Goal: Transaction & Acquisition: Purchase product/service

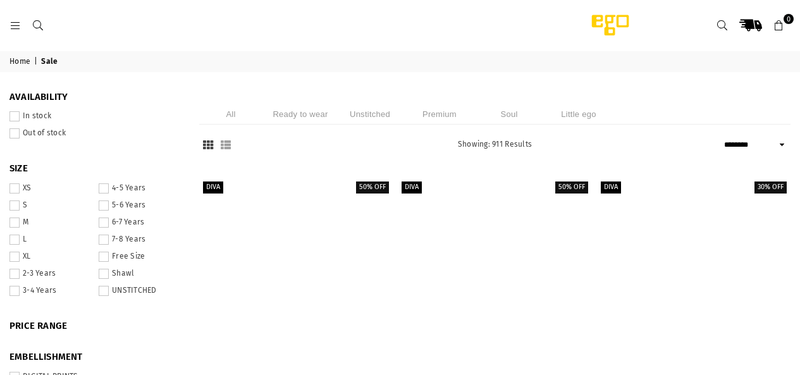
select select "******"
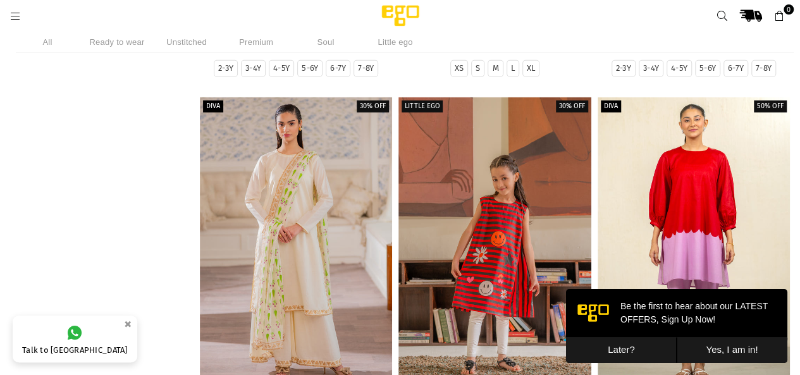
scroll to position [1597, 0]
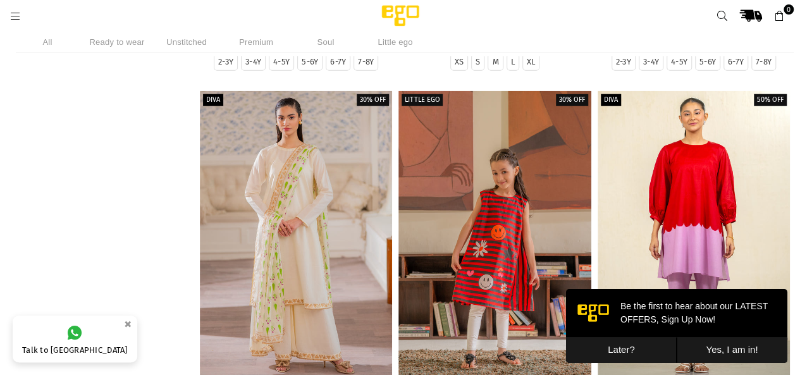
click at [137, 43] on li "Ready to wear" at bounding box center [116, 42] width 63 height 21
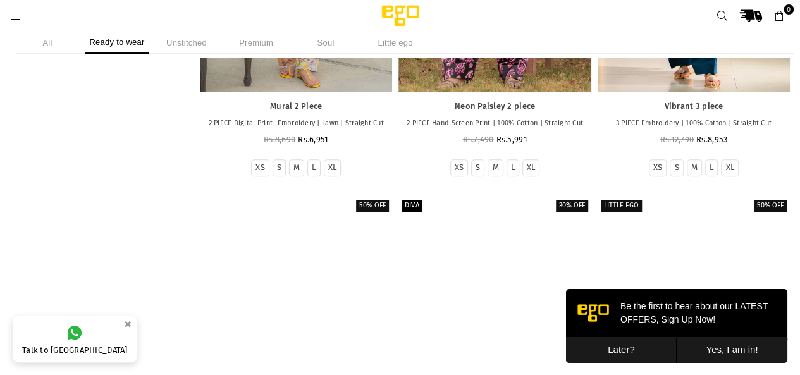
scroll to position [2687, 0]
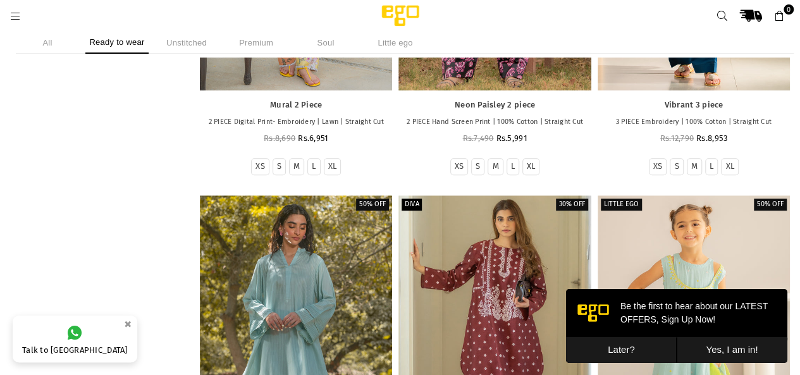
click at [188, 39] on li "Unstitched" at bounding box center [186, 43] width 63 height 22
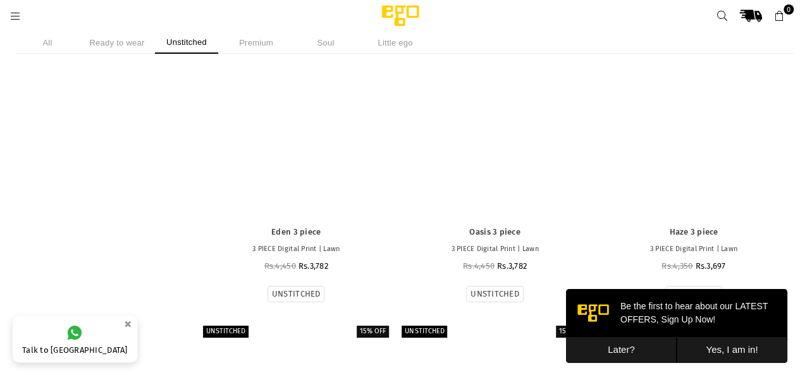
scroll to position [4526, 0]
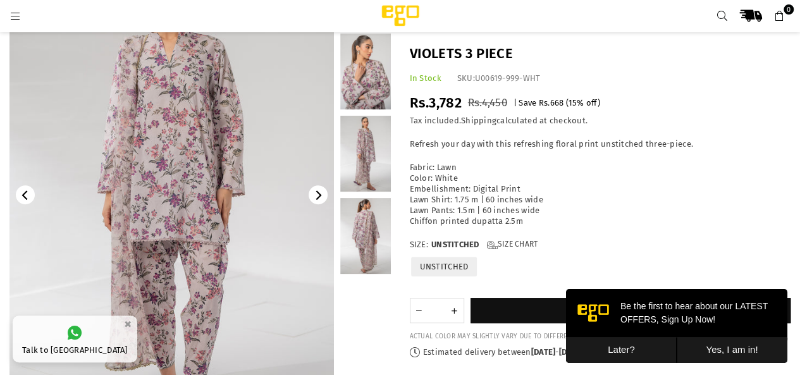
scroll to position [118, 0]
click at [368, 153] on link at bounding box center [365, 155] width 51 height 76
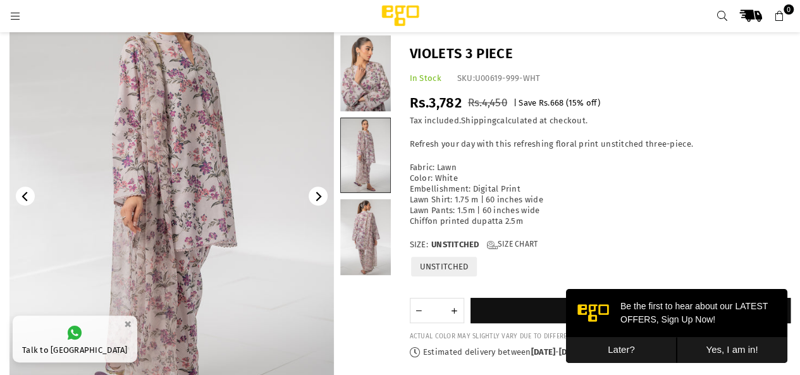
click at [369, 241] on link at bounding box center [365, 237] width 51 height 76
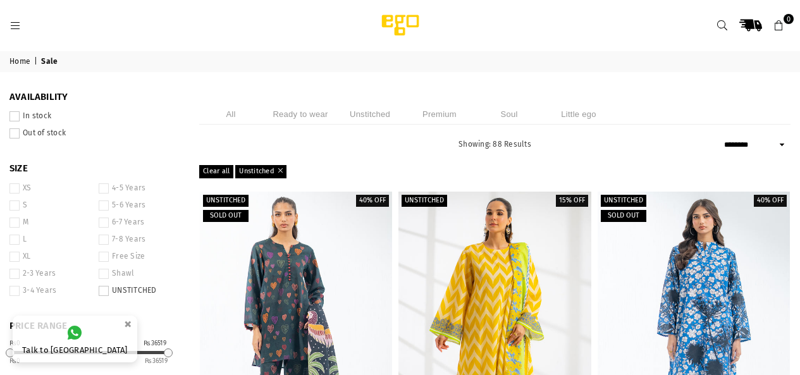
select select "******"
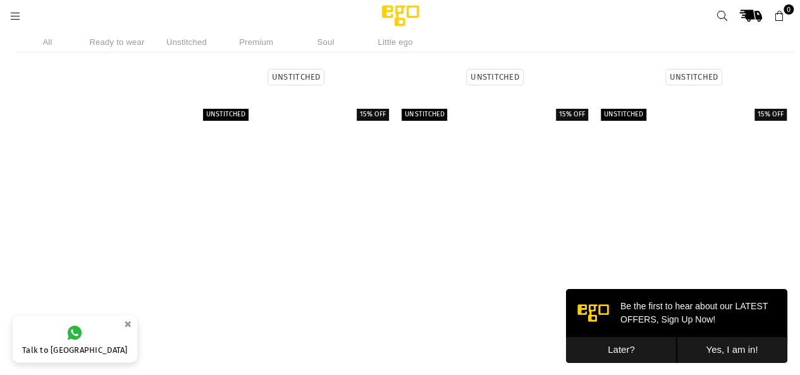
scroll to position [7109, 0]
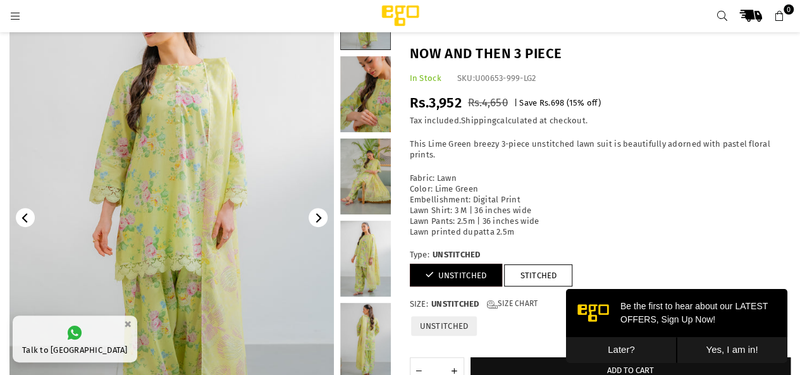
scroll to position [98, 0]
click at [367, 176] on link at bounding box center [365, 175] width 51 height 76
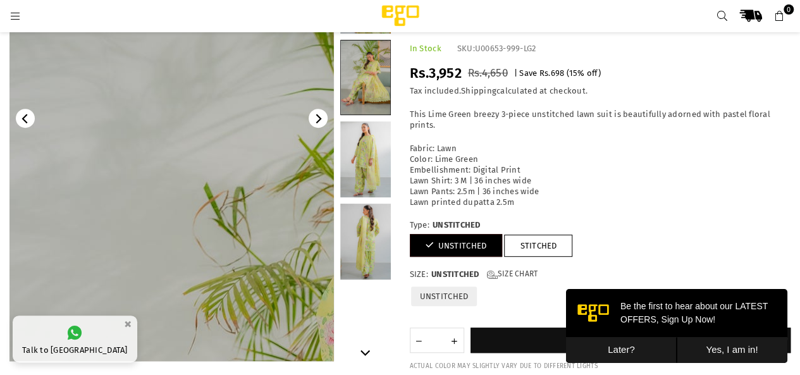
scroll to position [198, 0]
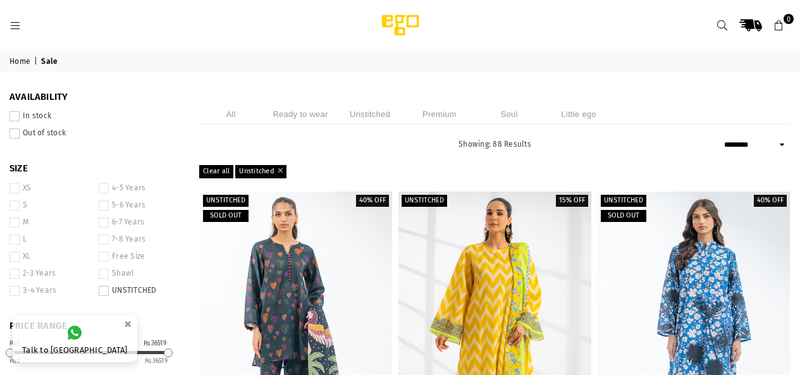
select select "******"
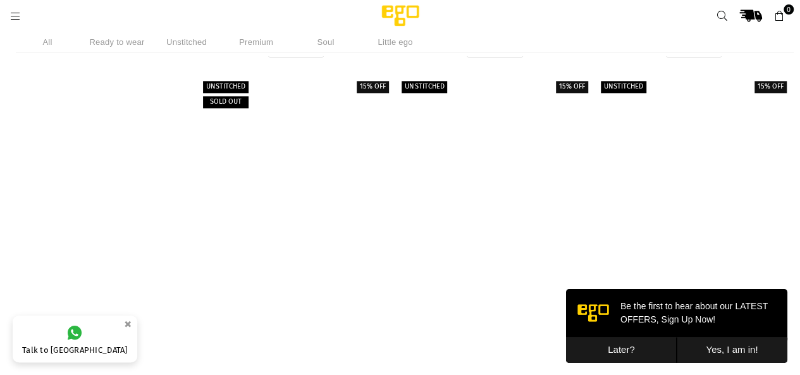
scroll to position [10266, 0]
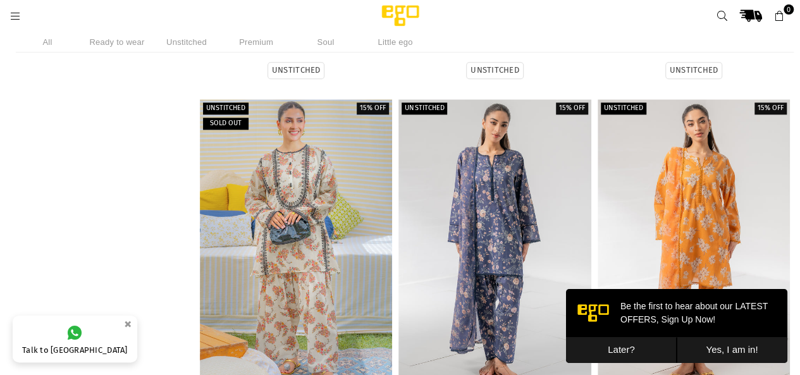
click at [266, 36] on li "Premium" at bounding box center [256, 42] width 63 height 21
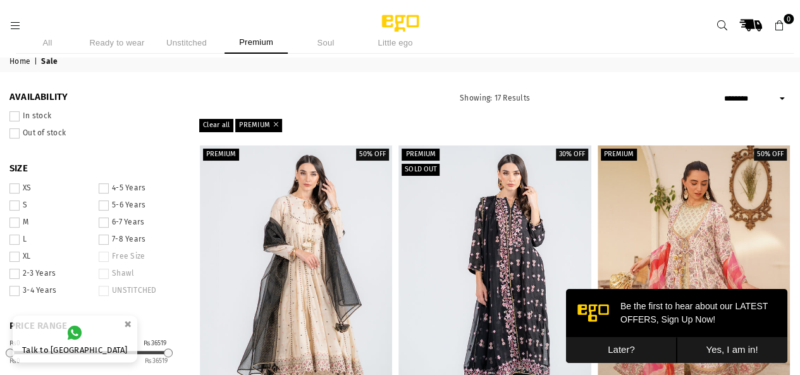
click at [333, 42] on li "Soul" at bounding box center [325, 43] width 63 height 22
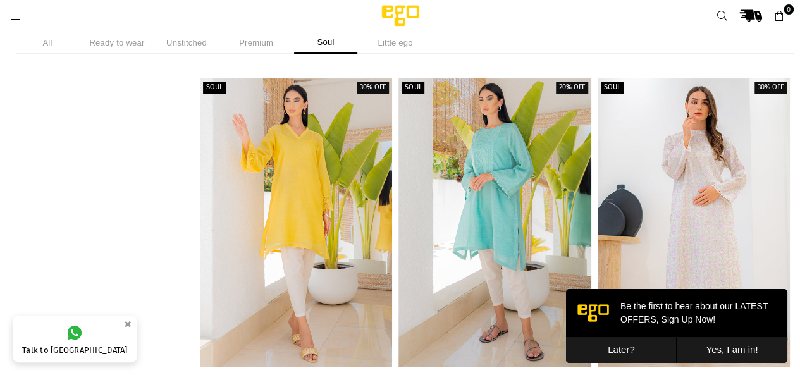
scroll to position [2487, 0]
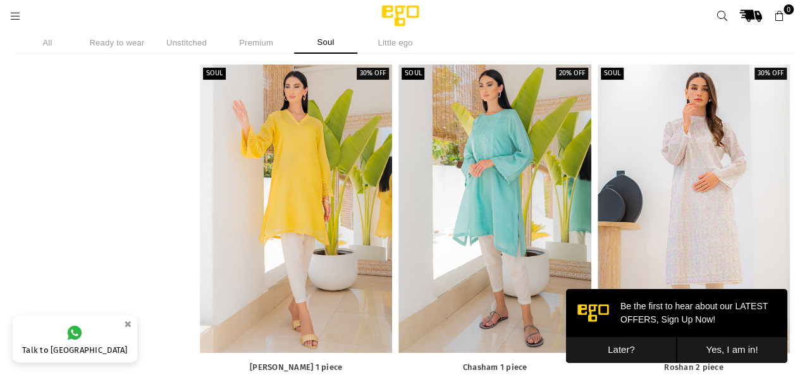
click at [393, 41] on li "Little ego" at bounding box center [395, 43] width 63 height 22
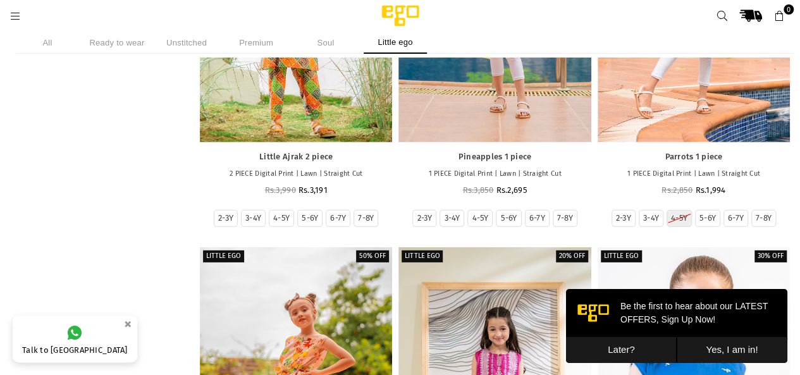
scroll to position [1839, 0]
